Goal: Task Accomplishment & Management: Complete application form

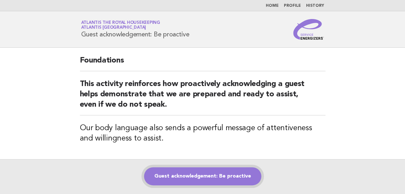
click at [173, 178] on link "Guest acknowledgement: Be proactive" at bounding box center [202, 176] width 117 height 18
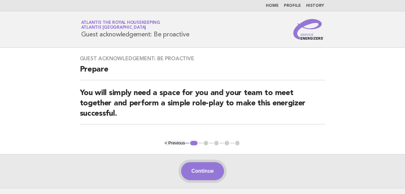
click at [200, 173] on button "Continue" at bounding box center [202, 171] width 43 height 18
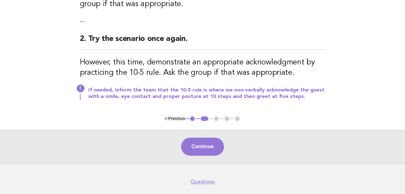
scroll to position [159, 0]
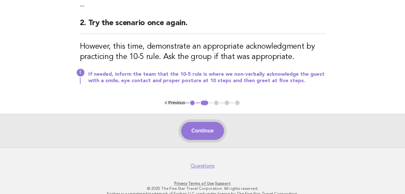
click at [208, 133] on button "Continue" at bounding box center [202, 131] width 43 height 18
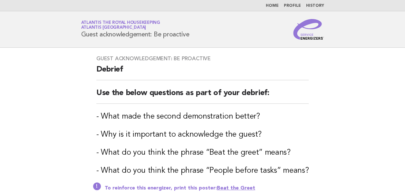
scroll to position [101, 0]
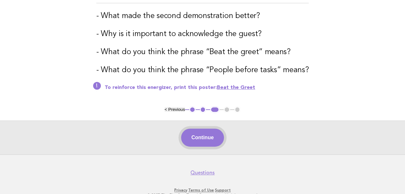
click at [202, 138] on button "Continue" at bounding box center [202, 138] width 43 height 18
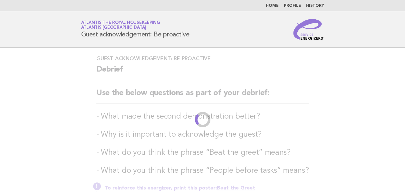
scroll to position [0, 0]
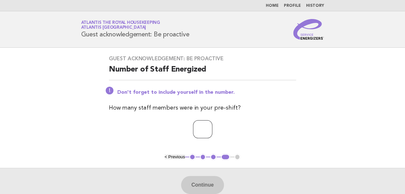
click at [198, 130] on input "number" at bounding box center [202, 129] width 19 height 18
type input "*"
click at [192, 189] on button "Continue" at bounding box center [202, 185] width 43 height 18
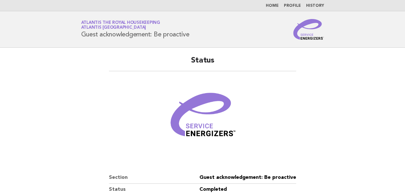
scroll to position [72, 0]
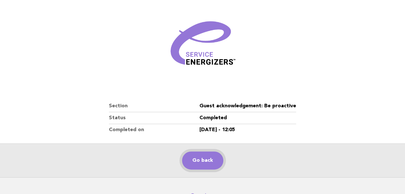
click at [206, 160] on link "Go back" at bounding box center [202, 161] width 41 height 18
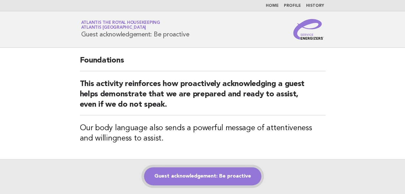
click at [203, 174] on link "Guest acknowledgement: Be proactive" at bounding box center [202, 176] width 117 height 18
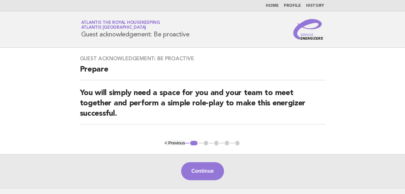
click at [203, 174] on button "Continue" at bounding box center [202, 171] width 43 height 18
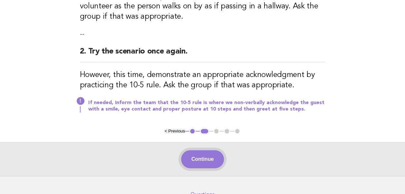
click at [200, 159] on button "Continue" at bounding box center [202, 159] width 43 height 18
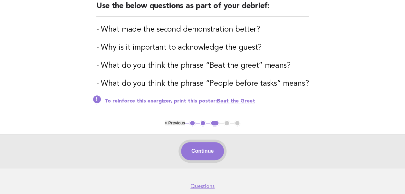
click at [198, 153] on button "Continue" at bounding box center [202, 151] width 43 height 18
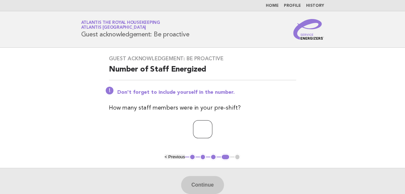
click at [197, 129] on input "number" at bounding box center [202, 129] width 19 height 18
type input "**"
click at [210, 181] on button "Continue" at bounding box center [202, 185] width 43 height 18
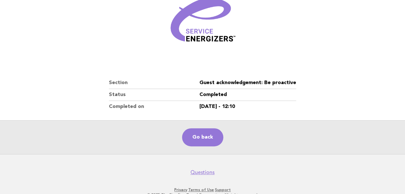
scroll to position [95, 0]
click at [201, 136] on link "Go back" at bounding box center [202, 137] width 41 height 18
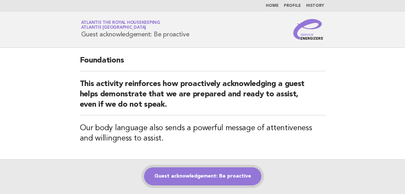
click at [197, 176] on link "Guest acknowledgement: Be proactive" at bounding box center [202, 176] width 117 height 18
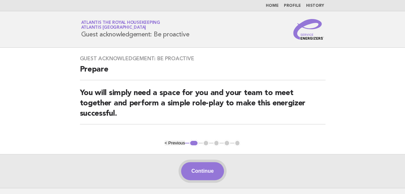
click at [197, 174] on button "Continue" at bounding box center [202, 171] width 43 height 18
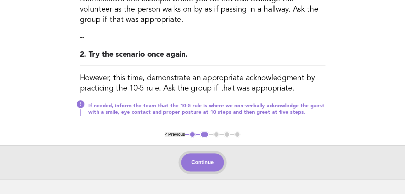
click at [210, 161] on button "Continue" at bounding box center [202, 162] width 43 height 18
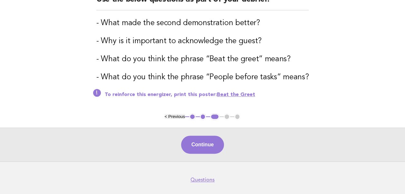
scroll to position [116, 0]
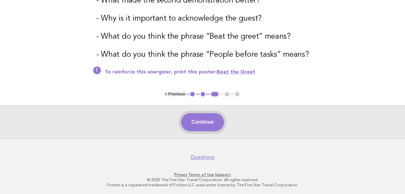
click at [203, 123] on button "Continue" at bounding box center [202, 122] width 43 height 18
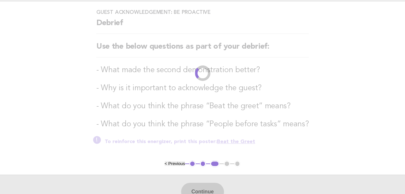
scroll to position [0, 0]
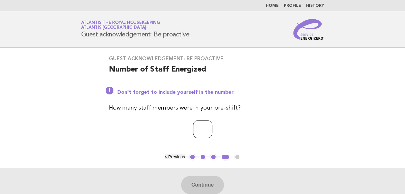
click at [197, 129] on input "number" at bounding box center [202, 129] width 19 height 18
type input "**"
click at [151, 129] on p "**" at bounding box center [202, 129] width 187 height 18
click at [196, 185] on button "Continue" at bounding box center [202, 185] width 43 height 18
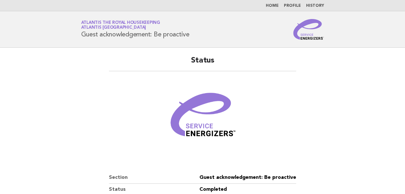
scroll to position [110, 0]
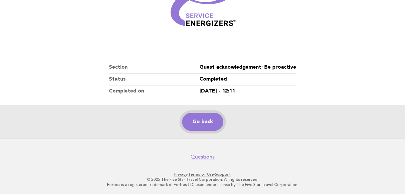
click at [201, 119] on link "Go back" at bounding box center [202, 122] width 41 height 18
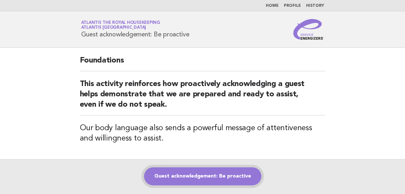
click at [175, 176] on link "Guest acknowledgement: Be proactive" at bounding box center [202, 176] width 117 height 18
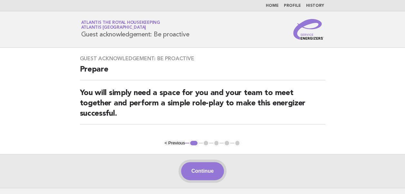
click at [206, 173] on button "Continue" at bounding box center [202, 171] width 43 height 18
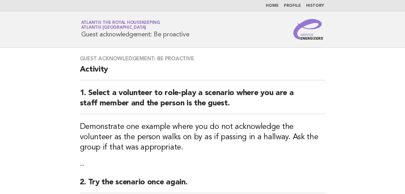
scroll to position [168, 0]
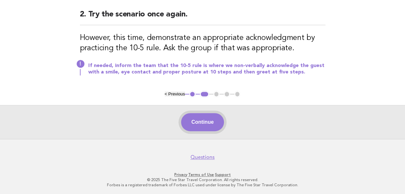
click at [204, 124] on button "Continue" at bounding box center [202, 122] width 43 height 18
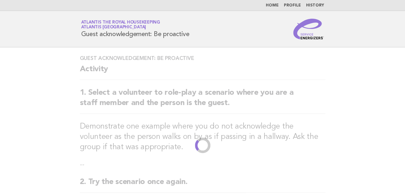
scroll to position [0, 0]
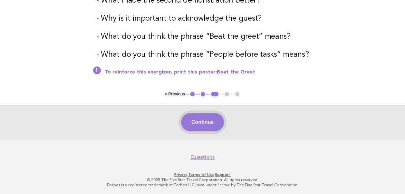
click at [203, 123] on button "Continue" at bounding box center [202, 122] width 43 height 18
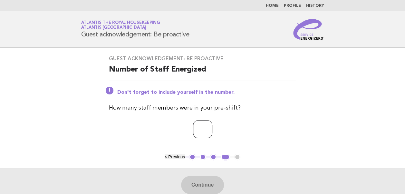
click at [195, 129] on input "number" at bounding box center [202, 129] width 19 height 18
type input "**"
click at [203, 184] on button "Continue" at bounding box center [202, 185] width 43 height 18
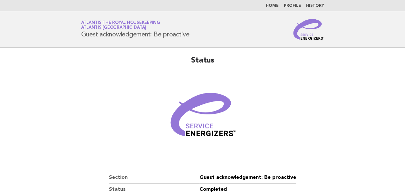
scroll to position [110, 0]
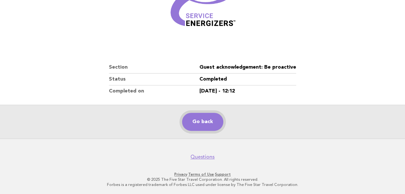
click at [203, 125] on link "Go back" at bounding box center [202, 122] width 41 height 18
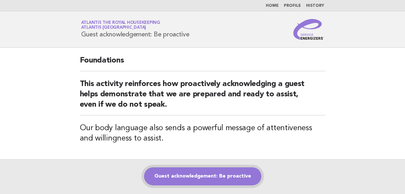
click at [205, 173] on link "Guest acknowledgement: Be proactive" at bounding box center [202, 176] width 117 height 18
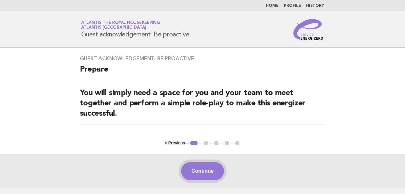
drag, startPoint x: 0, startPoint y: 0, endPoint x: 192, endPoint y: 172, distance: 257.3
click at [192, 172] on button "Continue" at bounding box center [202, 171] width 43 height 18
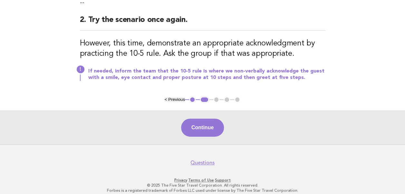
scroll to position [163, 0]
click at [192, 128] on button "Continue" at bounding box center [202, 128] width 43 height 18
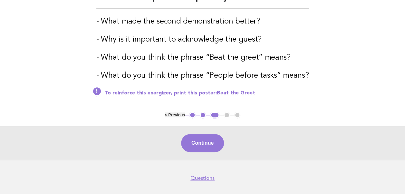
scroll to position [113, 0]
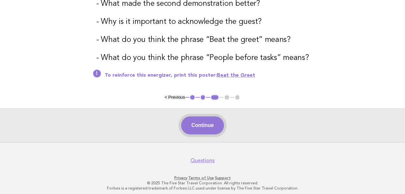
click at [199, 128] on button "Continue" at bounding box center [202, 125] width 43 height 18
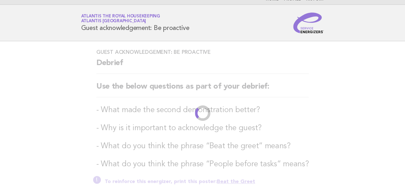
scroll to position [0, 0]
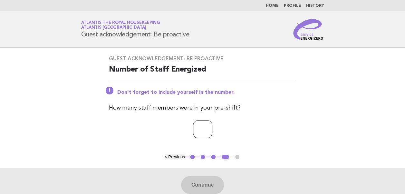
click at [199, 128] on input "number" at bounding box center [202, 129] width 19 height 18
type input "**"
click at [205, 184] on button "Continue" at bounding box center [202, 185] width 43 height 18
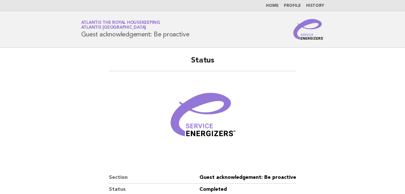
scroll to position [110, 0]
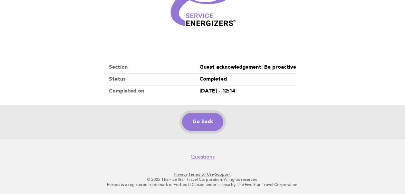
click at [200, 124] on link "Go back" at bounding box center [202, 122] width 41 height 18
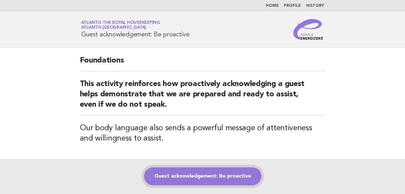
click at [180, 173] on link "Guest acknowledgement: Be proactive" at bounding box center [202, 176] width 117 height 18
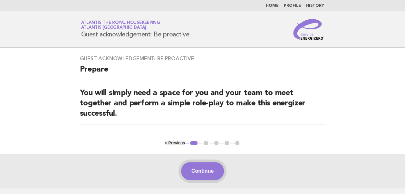
click at [193, 170] on button "Continue" at bounding box center [202, 171] width 43 height 18
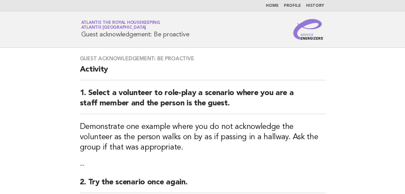
scroll to position [130, 0]
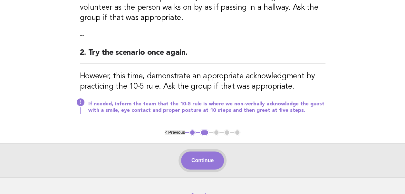
click at [211, 162] on button "Continue" at bounding box center [202, 161] width 43 height 18
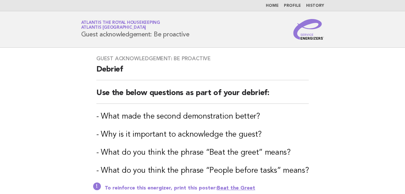
scroll to position [116, 0]
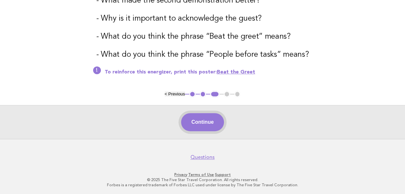
click at [204, 121] on button "Continue" at bounding box center [202, 122] width 43 height 18
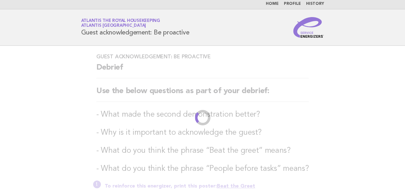
scroll to position [0, 0]
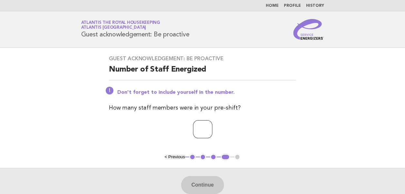
click at [199, 130] on input "number" at bounding box center [202, 129] width 19 height 18
type input "**"
click at [202, 183] on button "Continue" at bounding box center [202, 185] width 43 height 18
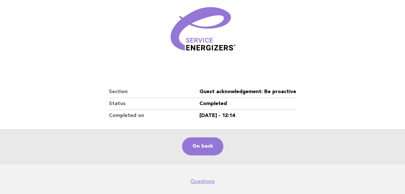
scroll to position [102, 0]
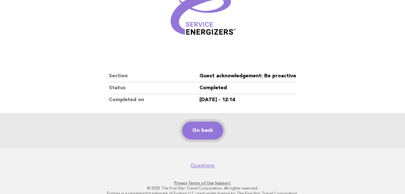
click at [199, 126] on link "Go back" at bounding box center [202, 131] width 41 height 18
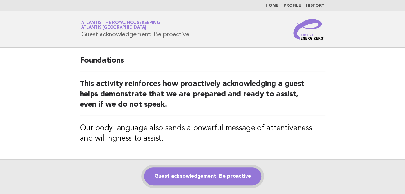
click at [189, 169] on link "Guest acknowledgement: Be proactive" at bounding box center [202, 176] width 117 height 18
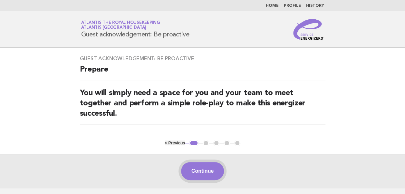
click at [198, 172] on button "Continue" at bounding box center [202, 171] width 43 height 18
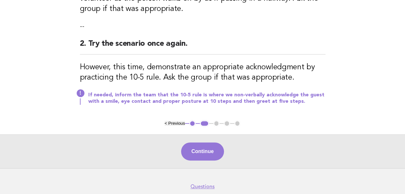
scroll to position [138, 0]
click at [207, 151] on button "Continue" at bounding box center [202, 152] width 43 height 18
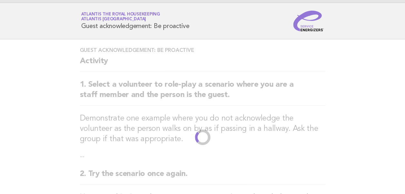
scroll to position [0, 0]
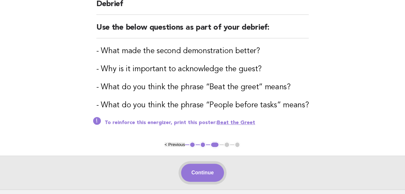
click at [196, 173] on button "Continue" at bounding box center [202, 173] width 43 height 18
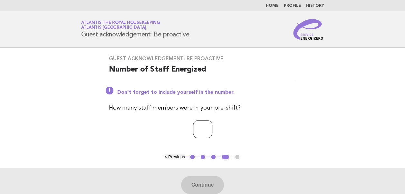
click at [193, 129] on input "number" at bounding box center [202, 129] width 19 height 18
type input "**"
click at [201, 181] on button "Continue" at bounding box center [202, 185] width 43 height 18
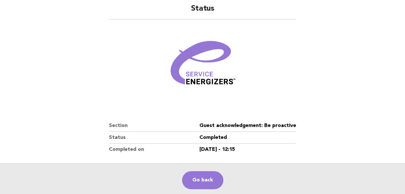
scroll to position [54, 0]
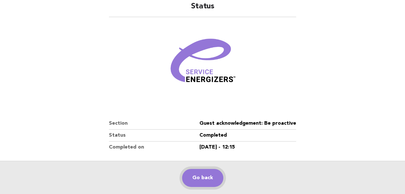
click at [208, 181] on link "Go back" at bounding box center [202, 178] width 41 height 18
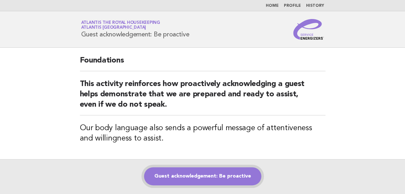
drag, startPoint x: 200, startPoint y: 175, endPoint x: 194, endPoint y: 175, distance: 5.8
click at [194, 175] on link "Guest acknowledgement: Be proactive" at bounding box center [202, 176] width 117 height 18
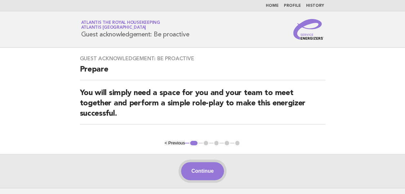
click at [207, 172] on button "Continue" at bounding box center [202, 171] width 43 height 18
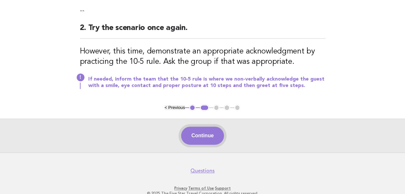
click at [201, 137] on button "Continue" at bounding box center [202, 136] width 43 height 18
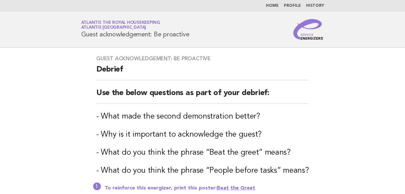
scroll to position [69, 0]
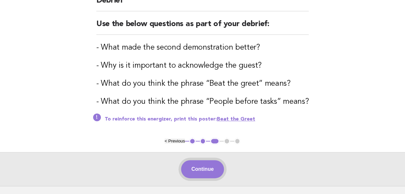
click at [204, 168] on button "Continue" at bounding box center [202, 169] width 43 height 18
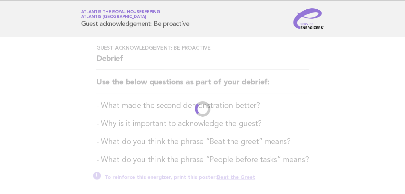
scroll to position [0, 0]
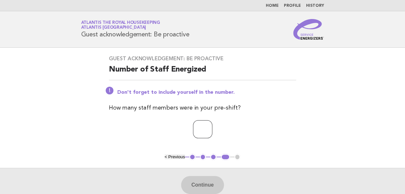
click at [195, 126] on input "number" at bounding box center [202, 129] width 19 height 18
type input "**"
click at [153, 130] on p "**" at bounding box center [202, 129] width 187 height 18
click at [206, 185] on button "Continue" at bounding box center [202, 185] width 43 height 18
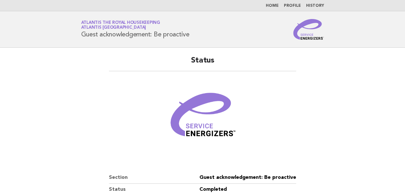
scroll to position [110, 0]
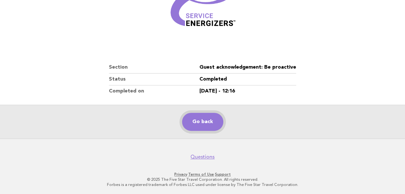
click at [193, 123] on link "Go back" at bounding box center [202, 122] width 41 height 18
